Goal: Information Seeking & Learning: Check status

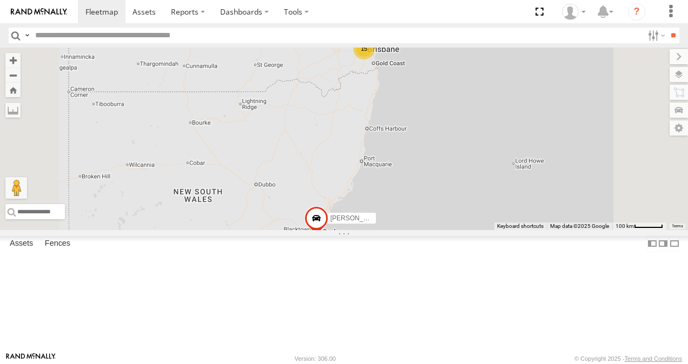
scroll to position [162, 0]
click at [0, 0] on link at bounding box center [0, 0] width 0 height 0
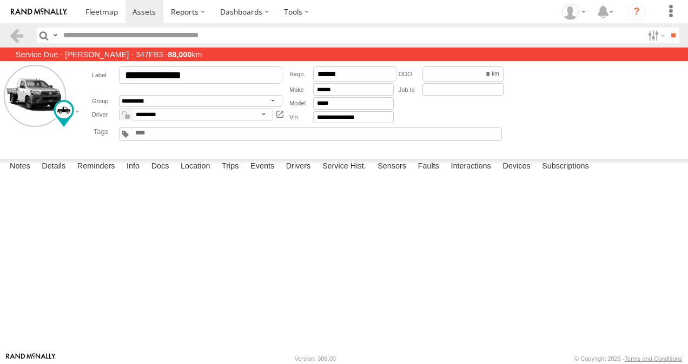
scroll to position [47, 0]
click at [235, 175] on label "Trips" at bounding box center [230, 166] width 28 height 15
click at [232, 175] on label "Trips" at bounding box center [230, 166] width 28 height 15
click at [101, 10] on span at bounding box center [101, 11] width 32 height 10
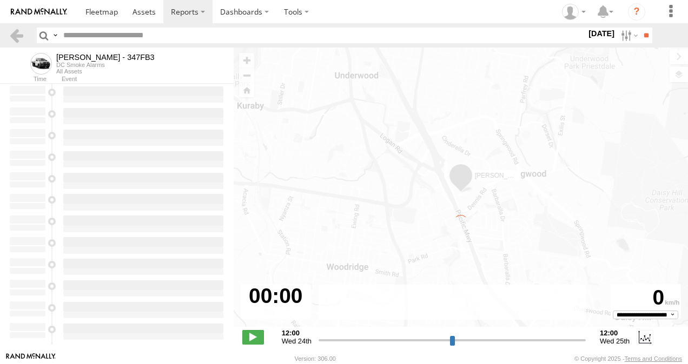
type input "**********"
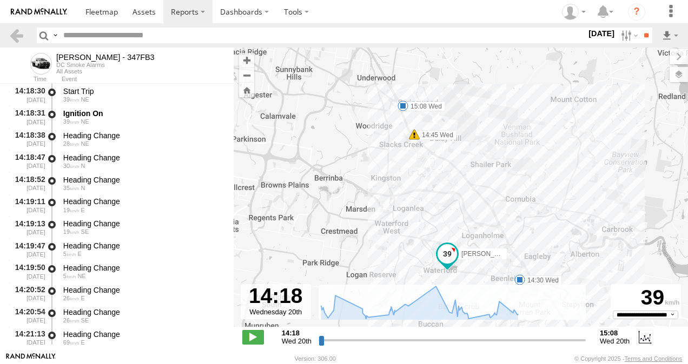
click at [414, 139] on span at bounding box center [414, 134] width 11 height 11
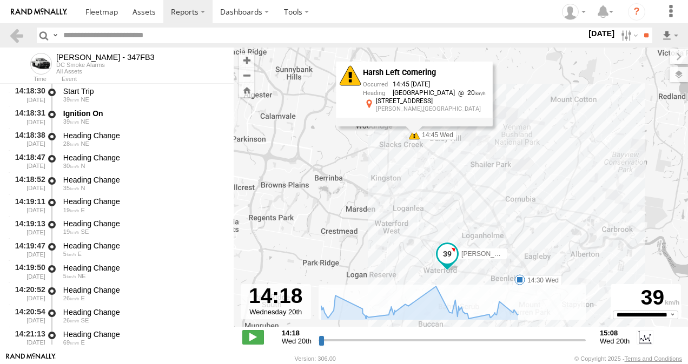
click at [354, 152] on div "Alex - 347FB3 14:30 Wed 14:45 Wed 15:08 Wed Harsh Left Cornering 14:45 20/08/20…" at bounding box center [461, 193] width 454 height 291
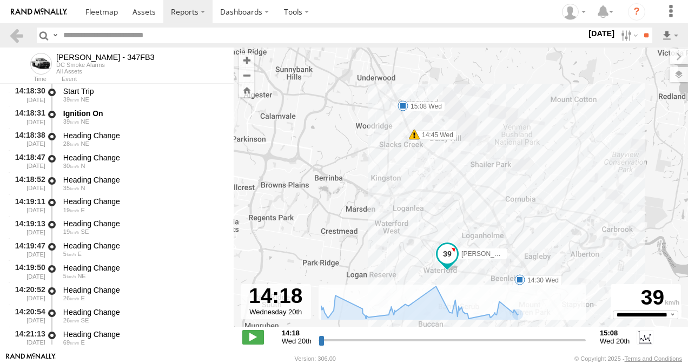
click at [519, 281] on span at bounding box center [519, 280] width 11 height 11
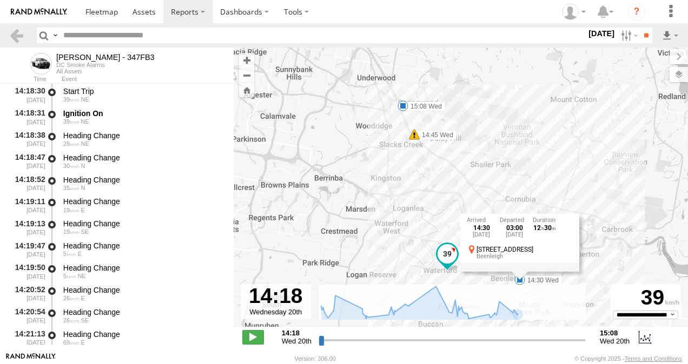
click at [414, 138] on span at bounding box center [414, 134] width 11 height 11
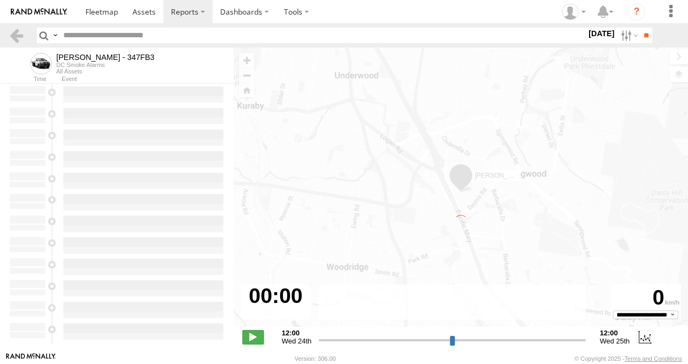
type input "**********"
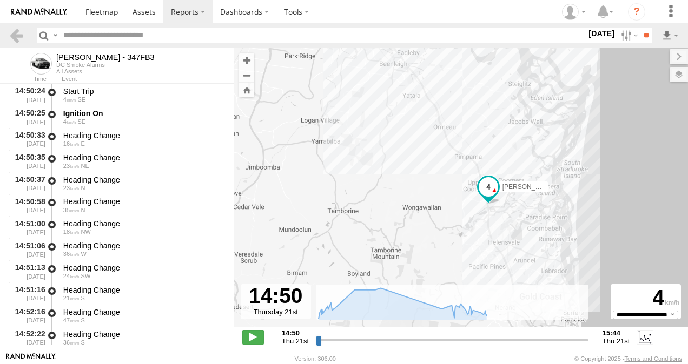
drag, startPoint x: 566, startPoint y: 246, endPoint x: 520, endPoint y: 146, distance: 110.8
click at [520, 146] on div "Alex - 347FB3 15:31 Thu" at bounding box center [461, 193] width 454 height 291
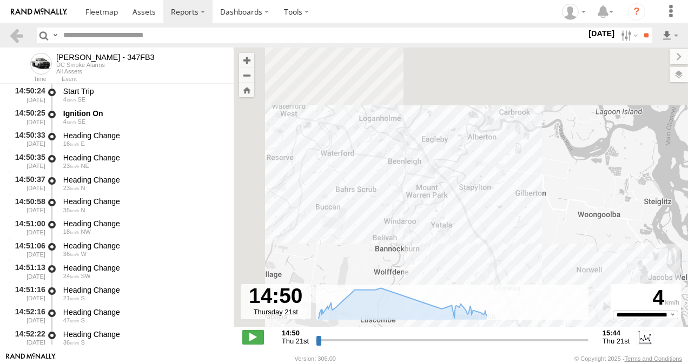
drag, startPoint x: 470, startPoint y: 102, endPoint x: 662, endPoint y: 392, distance: 347.2
click at [662, 364] on html at bounding box center [344, 182] width 688 height 364
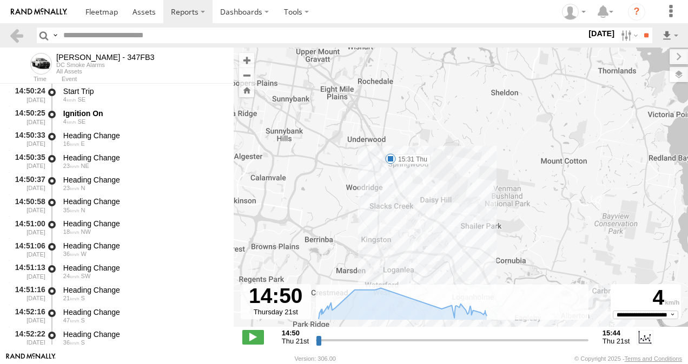
drag, startPoint x: 429, startPoint y: 114, endPoint x: 464, endPoint y: 229, distance: 121.1
click at [459, 234] on div "Alex - 347FB3 15:31 Thu" at bounding box center [461, 193] width 454 height 291
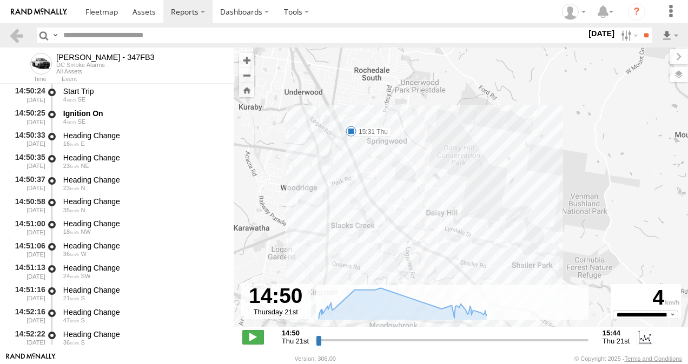
drag, startPoint x: 349, startPoint y: 156, endPoint x: 379, endPoint y: 181, distance: 39.2
click at [379, 181] on div "Alex - 347FB3 15:31 Thu" at bounding box center [461, 193] width 454 height 291
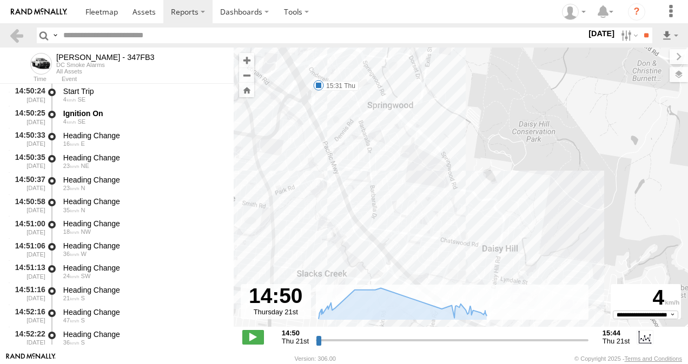
click at [318, 85] on span at bounding box center [318, 85] width 11 height 11
click at [379, 144] on div "Alex - 347FB3 15:31 Thu 15:31 Thu 21st Aug 19:57 Thu 21st Aug 4 26 Springwood S…" at bounding box center [461, 193] width 454 height 291
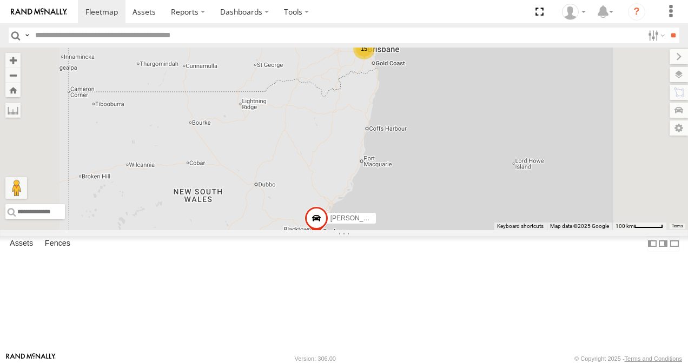
scroll to position [108, 0]
click at [0, 0] on link at bounding box center [0, 0] width 0 height 0
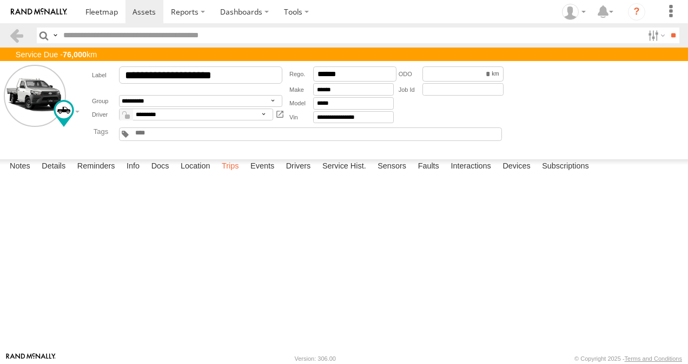
click at [231, 175] on label "Trips" at bounding box center [230, 166] width 28 height 15
click at [109, 12] on span at bounding box center [101, 11] width 32 height 10
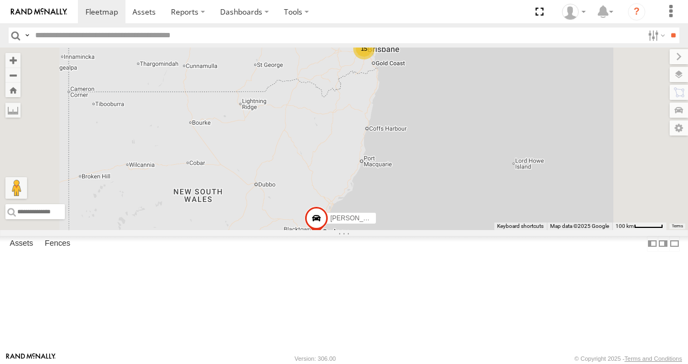
scroll to position [108, 0]
click at [0, 0] on link at bounding box center [0, 0] width 0 height 0
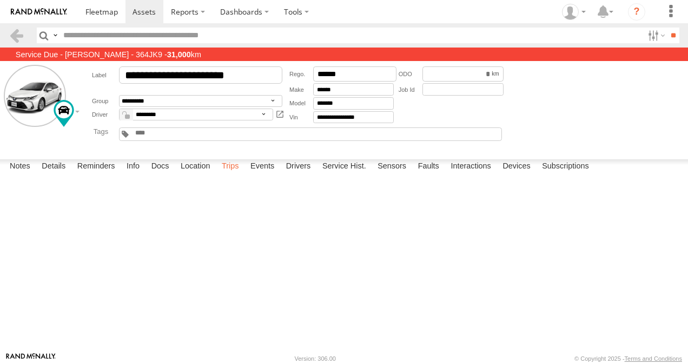
click at [230, 175] on label "Trips" at bounding box center [230, 166] width 28 height 15
click at [92, 13] on span at bounding box center [101, 11] width 32 height 10
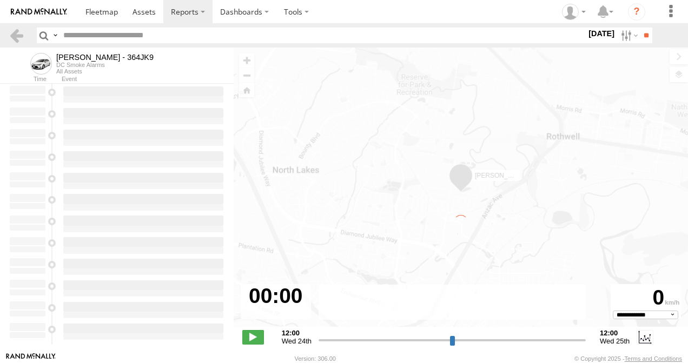
select select "**********"
type input "**********"
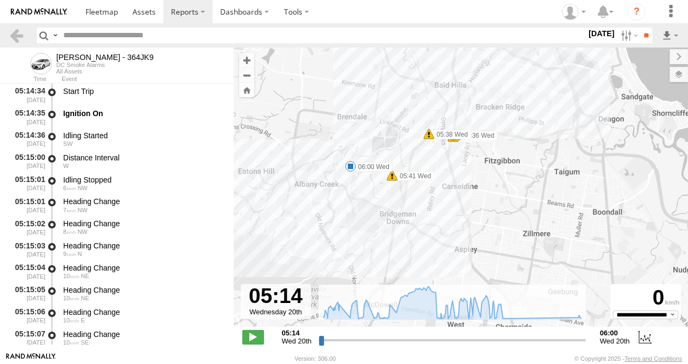
drag, startPoint x: 495, startPoint y: 240, endPoint x: 499, endPoint y: 63, distance: 177.3
click at [499, 63] on div "[PERSON_NAME] - 364JK9 05:16 Wed 05:17 Wed 06:00 Wed 05:34 Wed 05:34 Wed 05:36 …" at bounding box center [461, 193] width 454 height 291
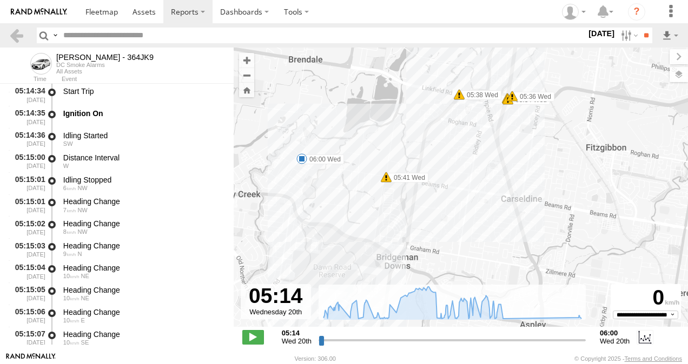
drag, startPoint x: 366, startPoint y: 196, endPoint x: 412, endPoint y: 207, distance: 46.7
click at [412, 207] on div "[PERSON_NAME] - 364JK9 05:16 Wed 05:17 Wed 06:00 Wed 05:34 Wed 05:34 Wed 05:36 …" at bounding box center [461, 193] width 454 height 291
click at [386, 182] on span at bounding box center [386, 177] width 11 height 11
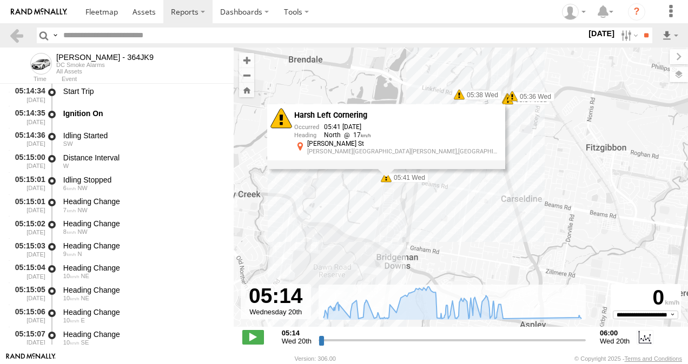
click at [303, 159] on span at bounding box center [301, 159] width 11 height 11
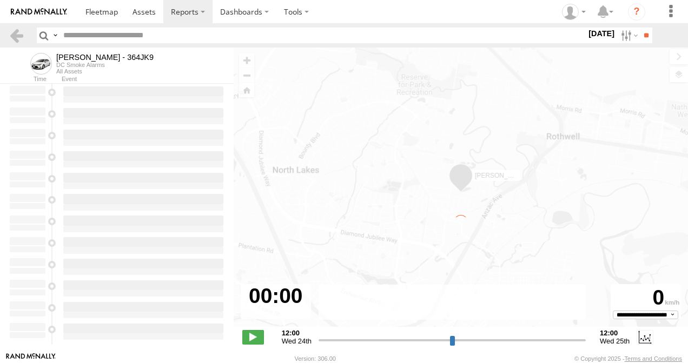
type input "**********"
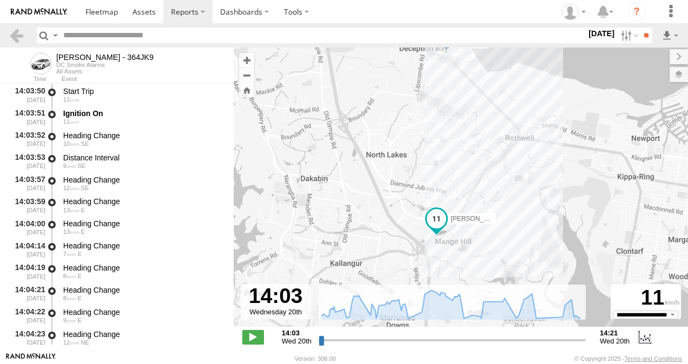
drag, startPoint x: 475, startPoint y: 175, endPoint x: 494, endPoint y: 122, distance: 56.8
click at [494, 122] on div "[PERSON_NAME] - 364JK9 14:21 Wed" at bounding box center [461, 193] width 454 height 291
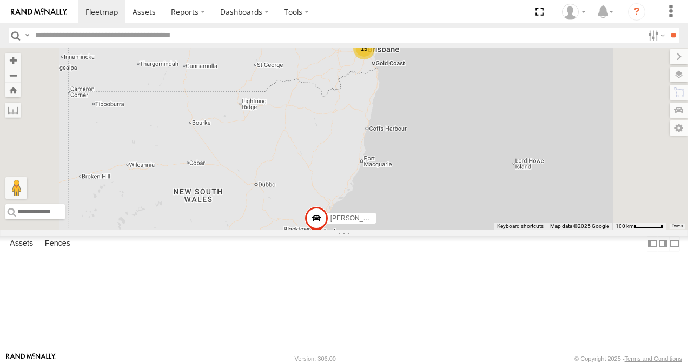
click at [0, 0] on link at bounding box center [0, 0] width 0 height 0
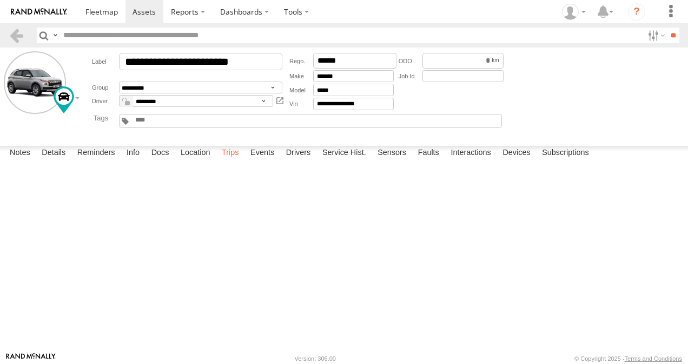
click at [234, 161] on label "Trips" at bounding box center [230, 153] width 28 height 15
click at [97, 16] on span at bounding box center [101, 11] width 32 height 10
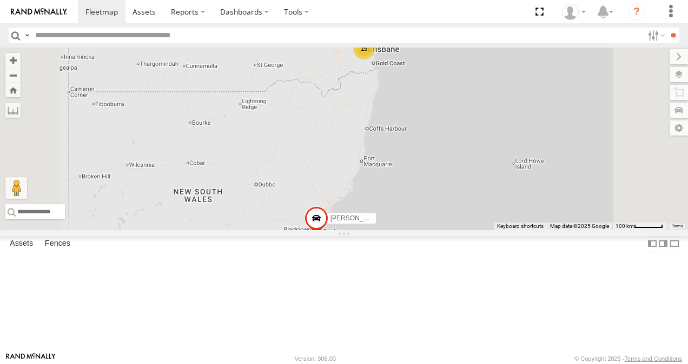
click at [0, 0] on link at bounding box center [0, 0] width 0 height 0
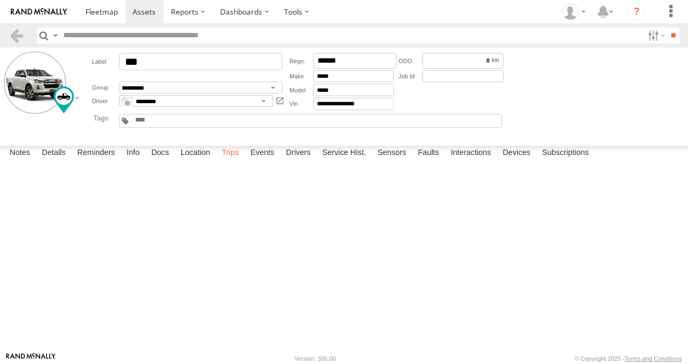
click at [236, 161] on label "Trips" at bounding box center [230, 153] width 28 height 15
click at [94, 6] on span at bounding box center [101, 11] width 32 height 10
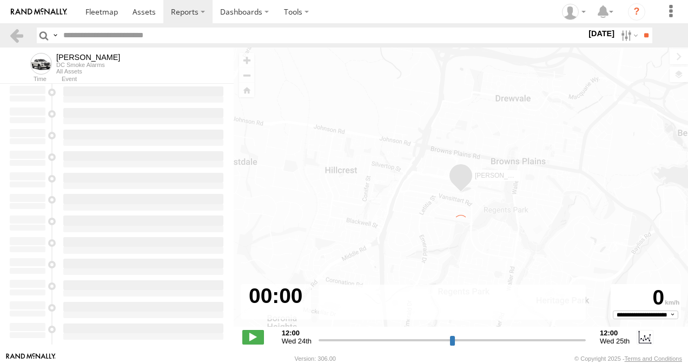
type input "**********"
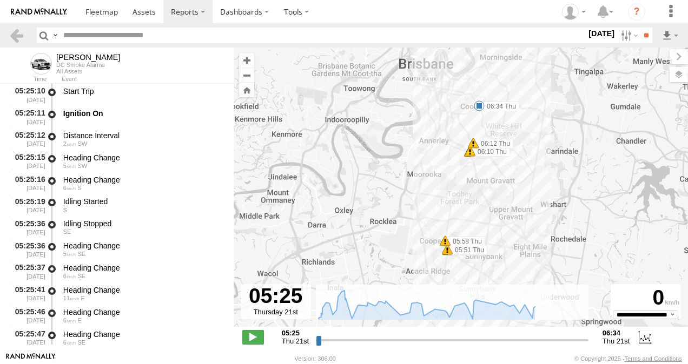
drag, startPoint x: 453, startPoint y: 135, endPoint x: 386, endPoint y: 197, distance: 91.1
click at [386, 197] on div "Ian 05:51 Thu 05:51 Thu 05:58 Thu 06:10 Thu 06:10 Thu 06:12 Thu 06:34 Thu" at bounding box center [461, 193] width 454 height 291
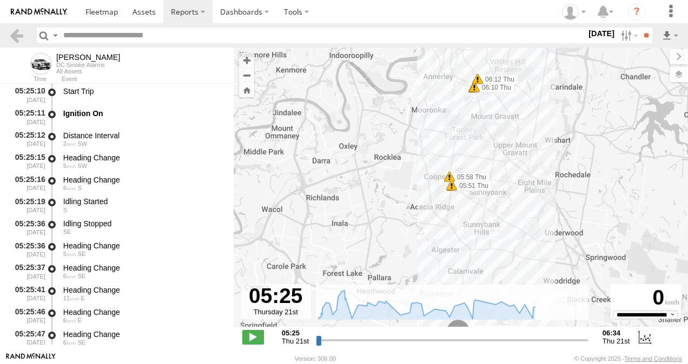
drag, startPoint x: 555, startPoint y: 242, endPoint x: 560, endPoint y: 178, distance: 64.6
click at [560, 178] on div "Ian 05:51 Thu 05:51 Thu 05:58 Thu 06:10 Thu 06:10 Thu 06:12 Thu 06:34 Thu" at bounding box center [461, 193] width 454 height 291
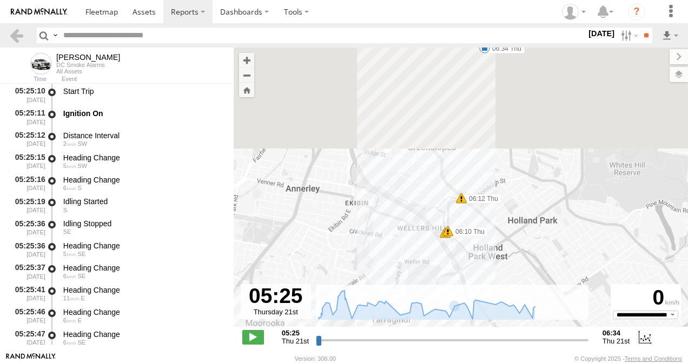
drag, startPoint x: 476, startPoint y: 121, endPoint x: 456, endPoint y: 327, distance: 207.0
click at [456, 327] on div "To navigate the map with touch gestures double-tap and hold your finger on the …" at bounding box center [461, 200] width 454 height 305
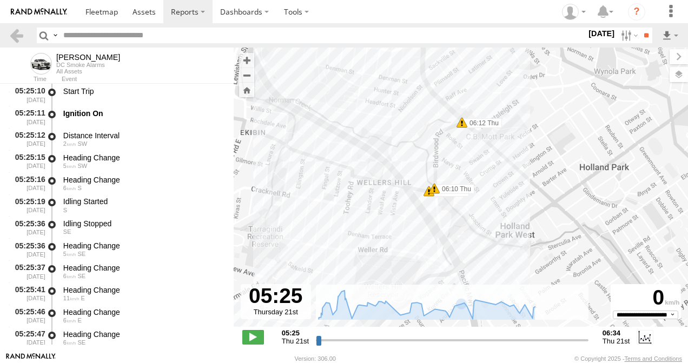
click at [428, 195] on span at bounding box center [428, 191] width 11 height 11
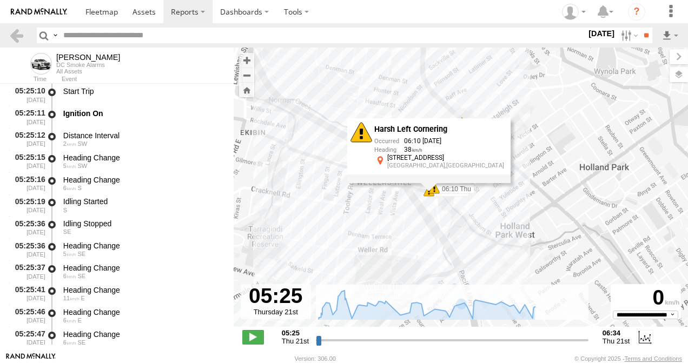
click at [438, 191] on span at bounding box center [434, 188] width 11 height 11
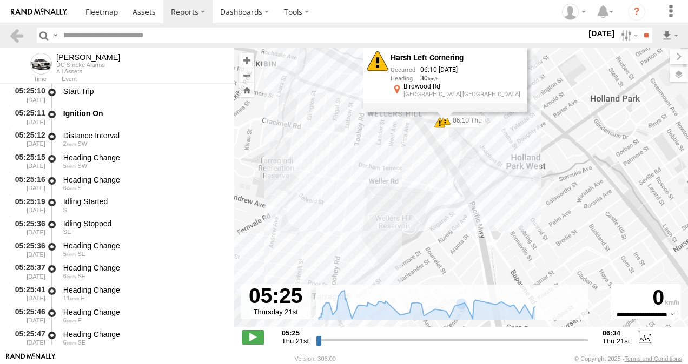
drag, startPoint x: 403, startPoint y: 241, endPoint x: 425, endPoint y: 124, distance: 119.4
click at [425, 124] on div "Ian 05:51 Thu 05:51 Thu 05:58 Thu 06:10 Thu 06:10 Thu 06:12 Thu 06:34 Thu Harsh…" at bounding box center [461, 193] width 454 height 291
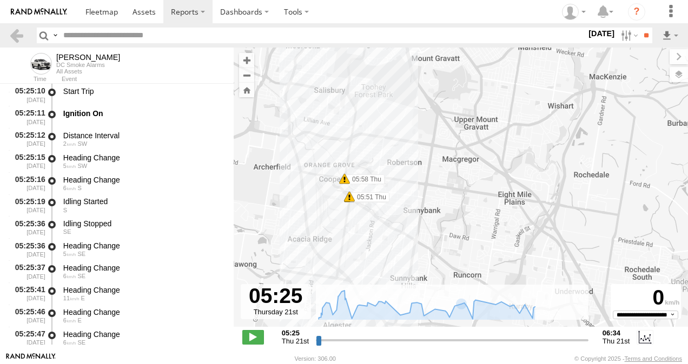
drag, startPoint x: 400, startPoint y: 266, endPoint x: 395, endPoint y: 70, distance: 195.8
click at [395, 70] on div "Ian 05:51 Thu 05:51 Thu 05:58 Thu 06:10 Thu 06:10 Thu 06:12 Thu 06:34 Thu Harsh…" at bounding box center [461, 193] width 454 height 291
click at [343, 181] on span at bounding box center [344, 179] width 11 height 11
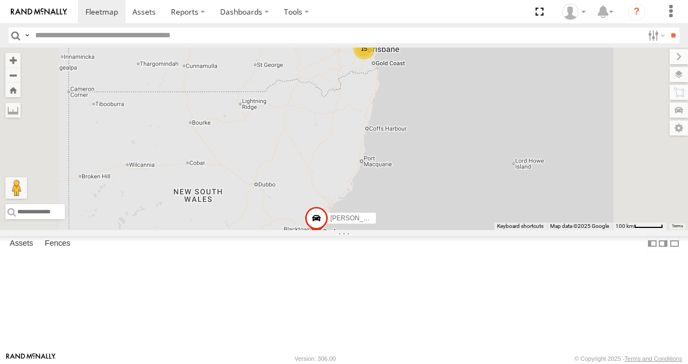
click at [0, 0] on link at bounding box center [0, 0] width 0 height 0
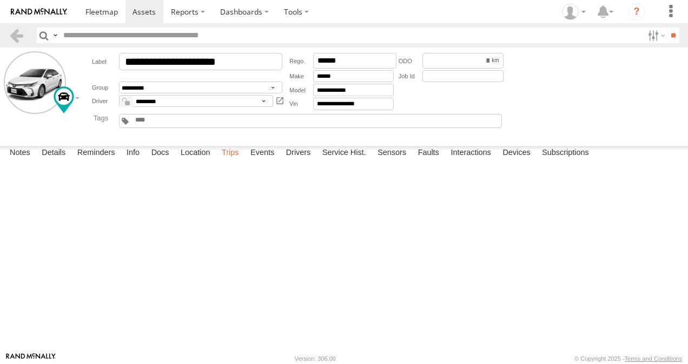
click at [229, 161] on label "Trips" at bounding box center [230, 153] width 28 height 15
click at [98, 11] on span at bounding box center [101, 11] width 32 height 10
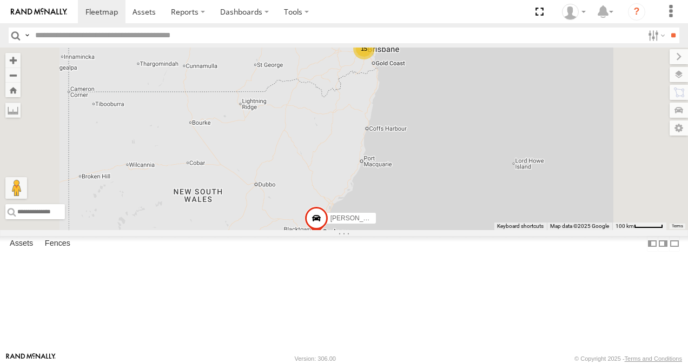
scroll to position [223, 0]
click at [102, 15] on span at bounding box center [101, 11] width 32 height 10
click at [0, 0] on link at bounding box center [0, 0] width 0 height 0
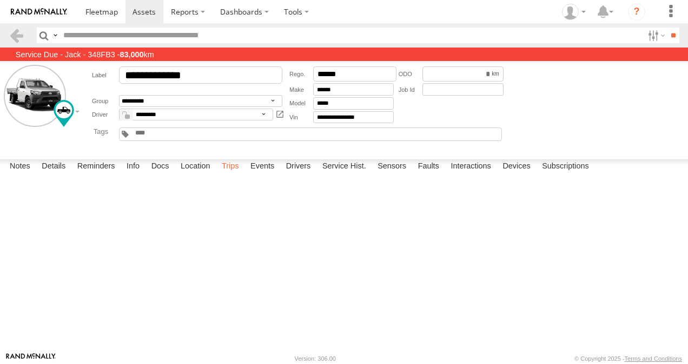
click at [234, 175] on label "Trips" at bounding box center [230, 166] width 28 height 15
click at [99, 12] on span at bounding box center [101, 11] width 32 height 10
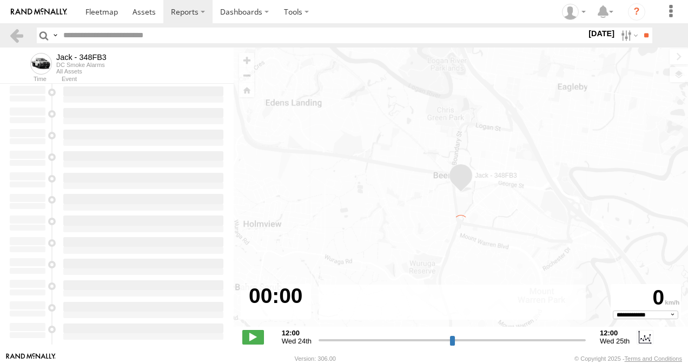
select select "**********"
type input "**********"
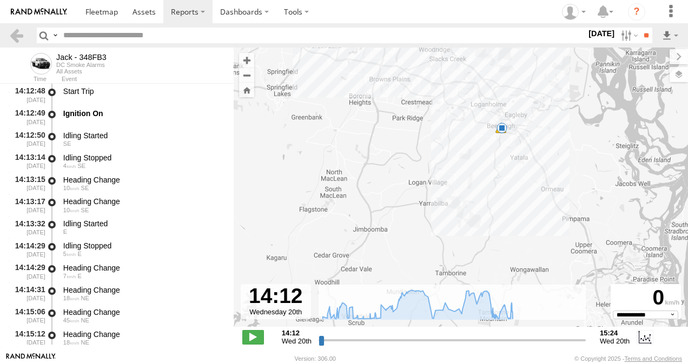
drag, startPoint x: 386, startPoint y: 161, endPoint x: 366, endPoint y: -6, distance: 168.2
click at [366, 0] on html at bounding box center [344, 182] width 688 height 364
click at [502, 130] on span at bounding box center [501, 128] width 11 height 11
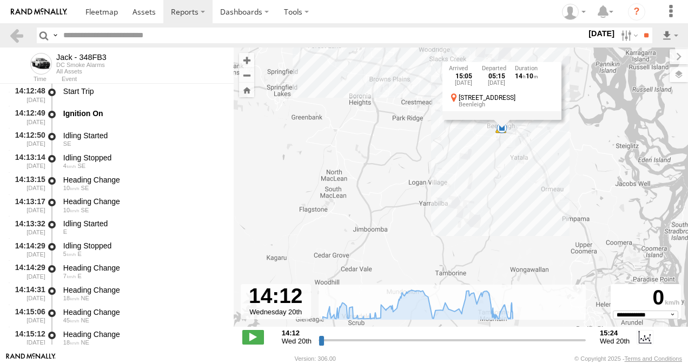
click at [474, 169] on div "Jack - 348FB3 14:15 Wed 14:17 Wed 14:17 Wed 15:05 Wed 15:05 Wed 15:05 Wed 20th …" at bounding box center [461, 193] width 454 height 291
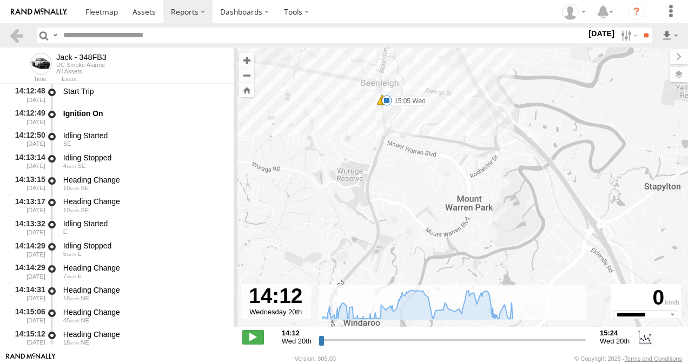
drag, startPoint x: 434, startPoint y: 94, endPoint x: 454, endPoint y: 212, distance: 120.1
click at [454, 212] on div "Jack - 348FB3 14:15 Wed 14:17 Wed 14:17 Wed 15:05 Wed 15:05 Wed" at bounding box center [461, 193] width 454 height 291
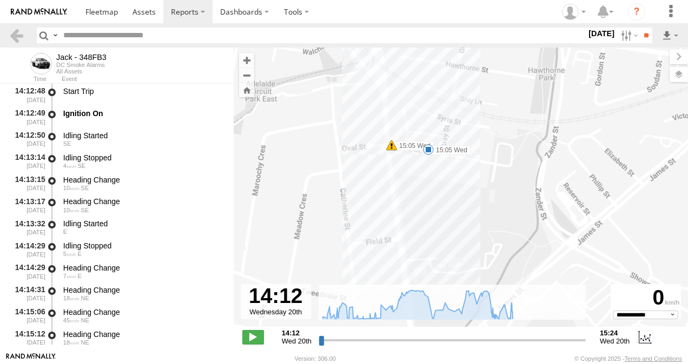
drag, startPoint x: 310, startPoint y: 134, endPoint x: 493, endPoint y: 193, distance: 192.0
click at [493, 193] on div "Jack - 348FB3 14:15 Wed 14:17 Wed 14:17 Wed 15:05 Wed 15:05 Wed" at bounding box center [461, 193] width 454 height 291
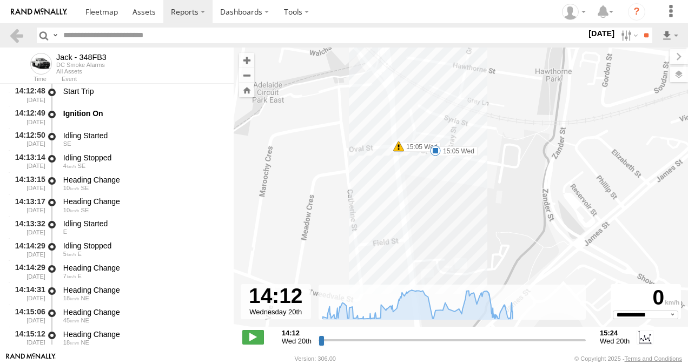
click at [398, 149] on span at bounding box center [398, 146] width 11 height 11
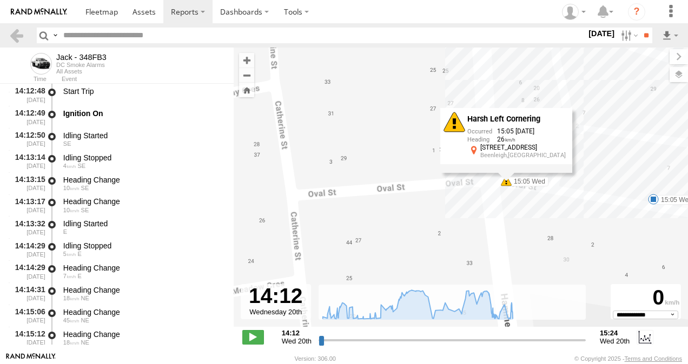
drag, startPoint x: 407, startPoint y: 155, endPoint x: 591, endPoint y: 253, distance: 208.9
click at [591, 253] on div "Jack - 348FB3 14:15 Wed 14:17 Wed 14:17 Wed 15:05 Wed 15:05 Wed Harsh Left Corn…" at bounding box center [461, 193] width 454 height 291
click at [505, 227] on div "Jack - 348FB3 14:15 Wed 14:17 Wed 14:17 Wed 15:05 Wed 15:05 Wed Harsh Left Corn…" at bounding box center [461, 193] width 454 height 291
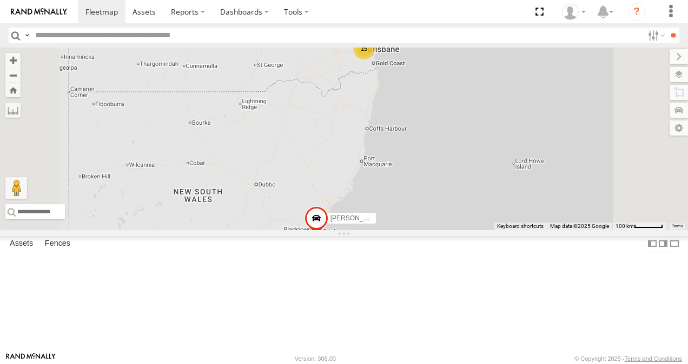
click at [0, 0] on link at bounding box center [0, 0] width 0 height 0
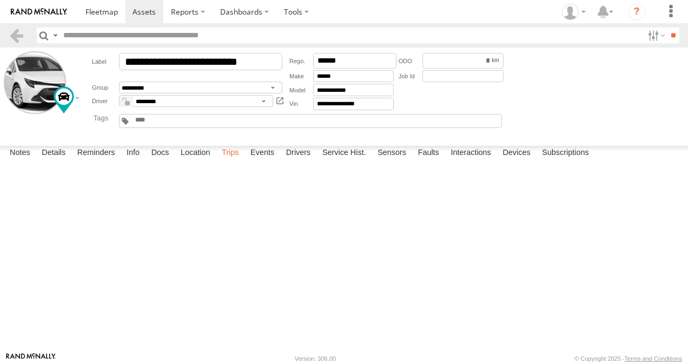
click at [235, 161] on label "Trips" at bounding box center [230, 153] width 28 height 15
click at [103, 11] on span at bounding box center [101, 11] width 32 height 10
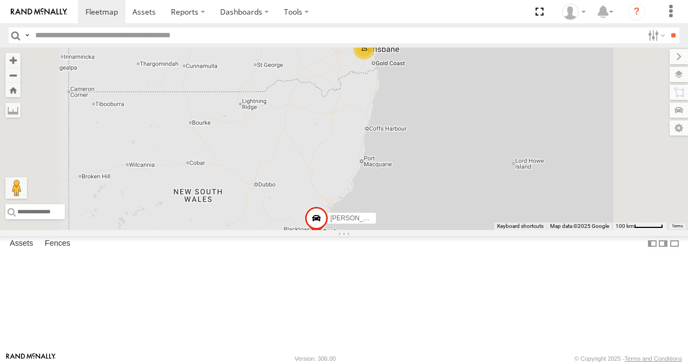
click at [0, 0] on link at bounding box center [0, 0] width 0 height 0
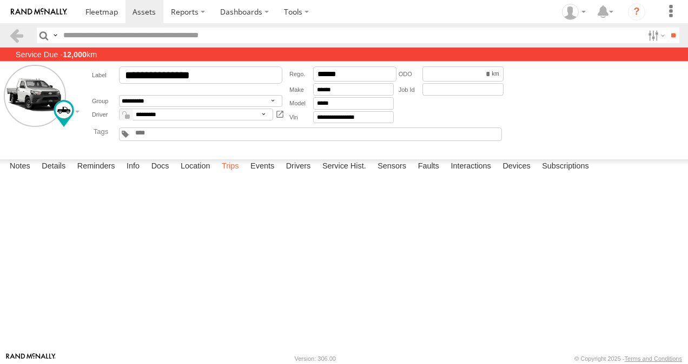
click at [232, 175] on label "Trips" at bounding box center [230, 166] width 28 height 15
click at [110, 10] on span at bounding box center [101, 11] width 32 height 10
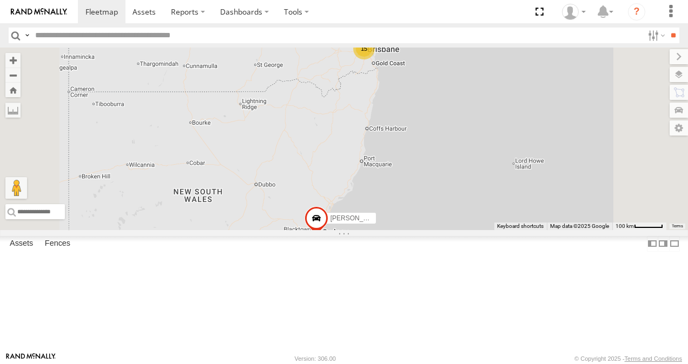
scroll to position [108, 0]
click at [0, 0] on link at bounding box center [0, 0] width 0 height 0
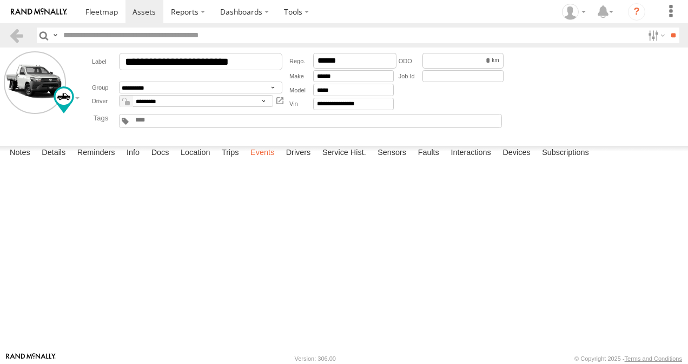
drag, startPoint x: 235, startPoint y: 338, endPoint x: 276, endPoint y: 336, distance: 40.6
click at [235, 161] on label "Trips" at bounding box center [230, 153] width 28 height 15
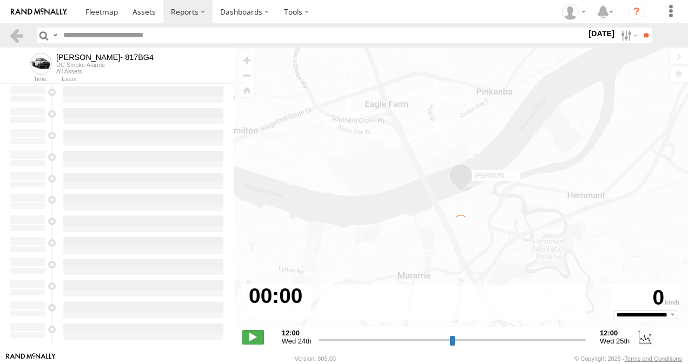
type input "**********"
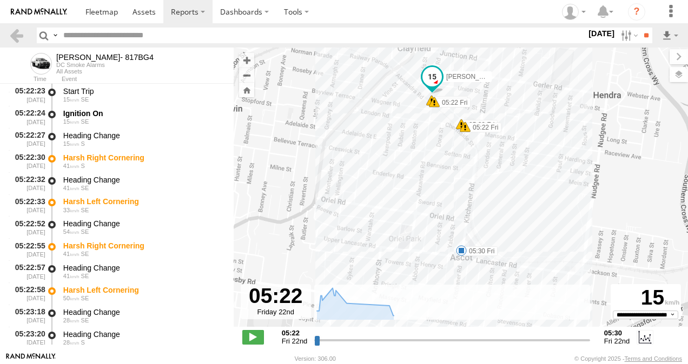
drag, startPoint x: 556, startPoint y: 226, endPoint x: 551, endPoint y: 202, distance: 24.8
click at [551, 202] on div "[PERSON_NAME]- 817BG4 05:22 Fri 05:22 Fri 05:22 Fri 05:22 Fri 05:30 Fri" at bounding box center [461, 193] width 454 height 291
click at [459, 252] on span at bounding box center [461, 250] width 11 height 11
